Goal: Task Accomplishment & Management: Complete application form

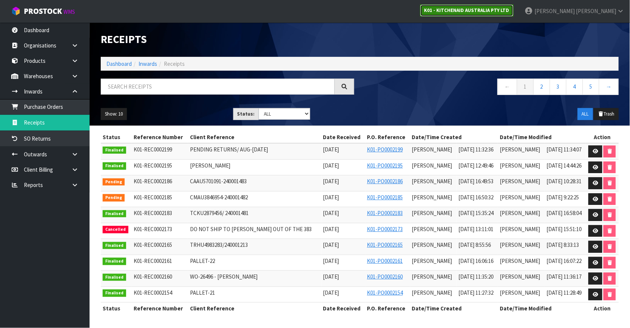
click at [507, 10] on strong "K01 - KITCHENAID AUSTRALIA PTY LTD" at bounding box center [467, 10] width 85 height 6
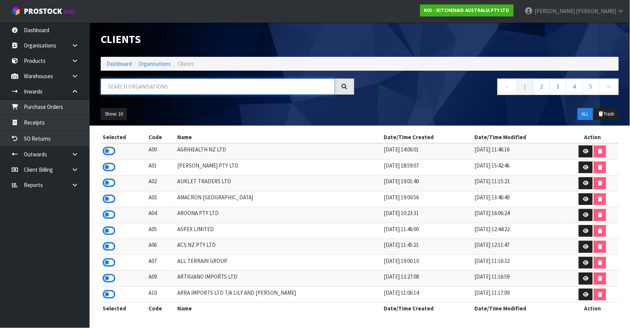
click at [129, 90] on input "text" at bounding box center [218, 86] width 234 height 16
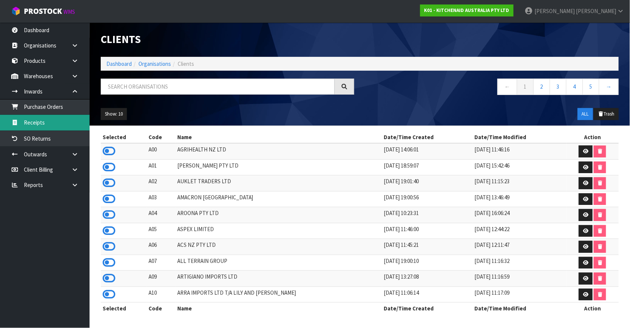
click at [60, 118] on link "Receipts" at bounding box center [45, 122] width 90 height 15
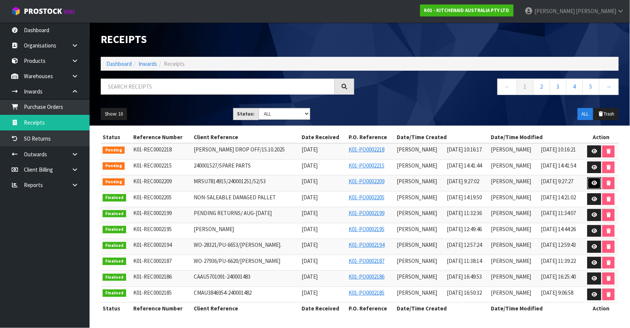
click at [593, 183] on icon at bounding box center [595, 182] width 6 height 5
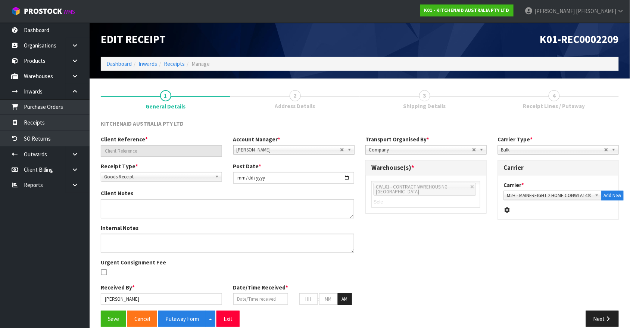
type input "MRSU7814915/240001251/52/53"
type input "[DATE]"
type input "[PERSON_NAME]"
type input "[DATE]"
type input "09"
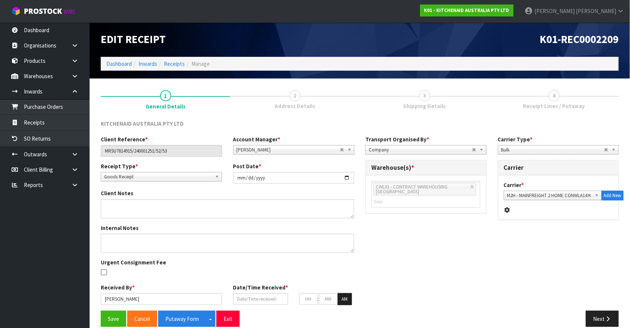
type input "27"
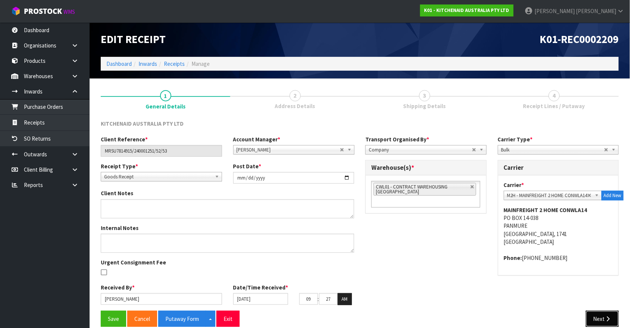
click at [606, 320] on icon "button" at bounding box center [608, 319] width 7 height 6
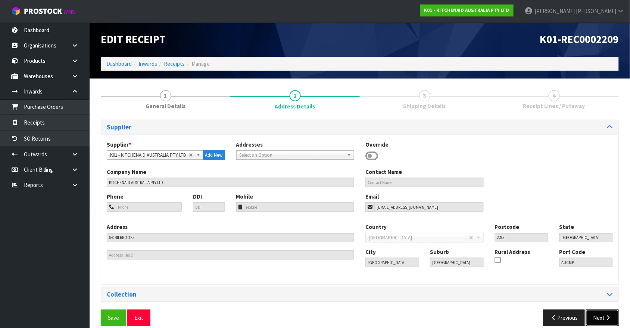
click at [606, 320] on icon "button" at bounding box center [608, 317] width 7 height 6
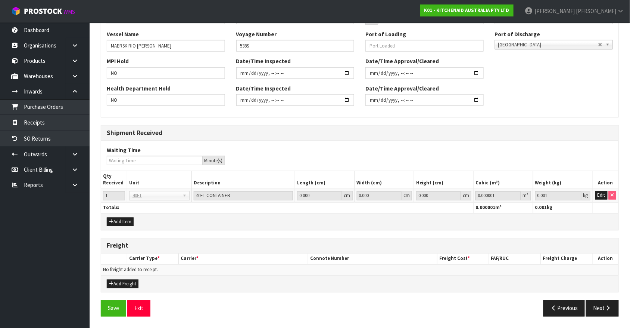
scroll to position [255, 0]
click at [608, 310] on icon "button" at bounding box center [608, 308] width 7 height 6
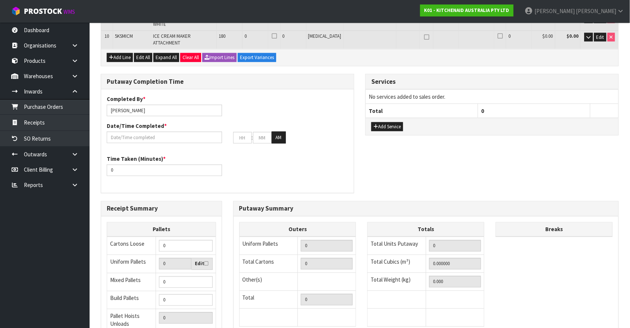
scroll to position [0, 0]
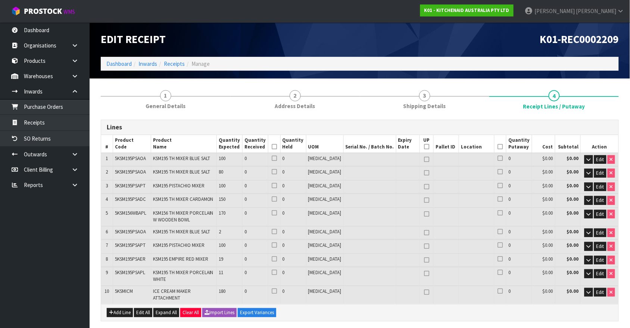
click at [333, 34] on h1 "Edit Receipt" at bounding box center [228, 40] width 254 height 12
